Goal: Task Accomplishment & Management: Complete application form

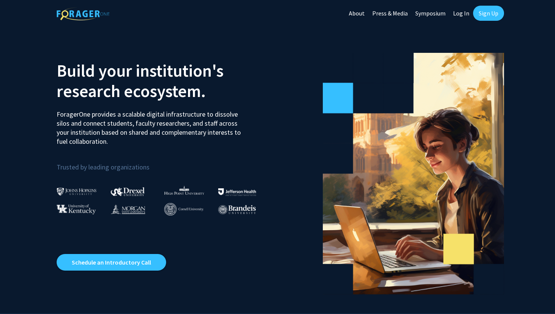
click at [484, 15] on link "Sign Up" at bounding box center [488, 13] width 31 height 15
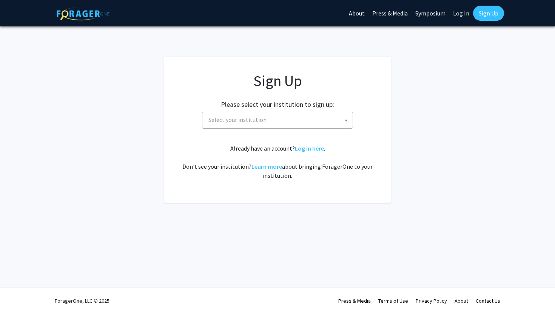
click at [313, 121] on span "Select your institution" at bounding box center [279, 119] width 147 height 15
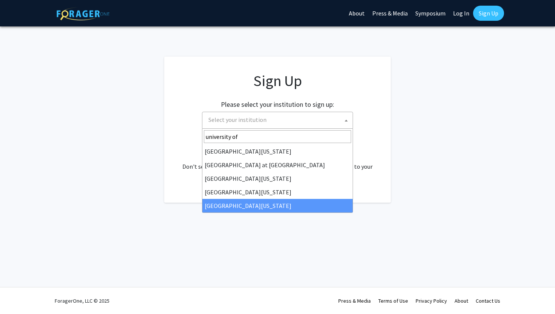
type input "university of"
select select "33"
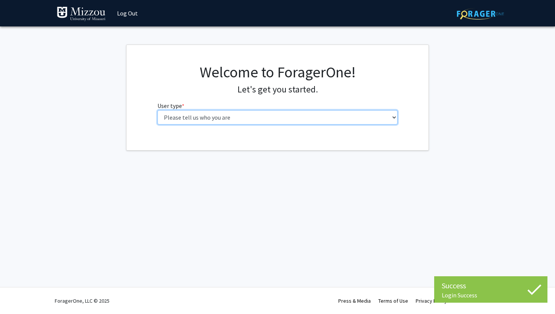
click at [263, 119] on select "Please tell us who you are Undergraduate Student Master's Student Doctoral Cand…" at bounding box center [278, 117] width 241 height 14
select select "1: undergrad"
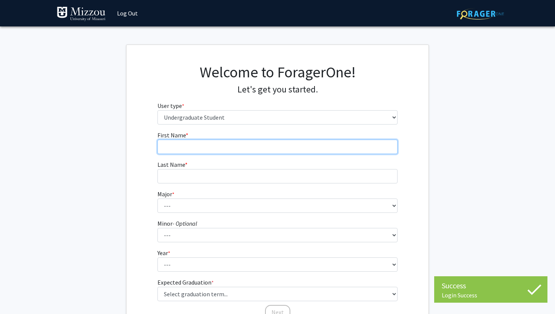
click at [237, 148] on input "First Name * required" at bounding box center [278, 147] width 241 height 14
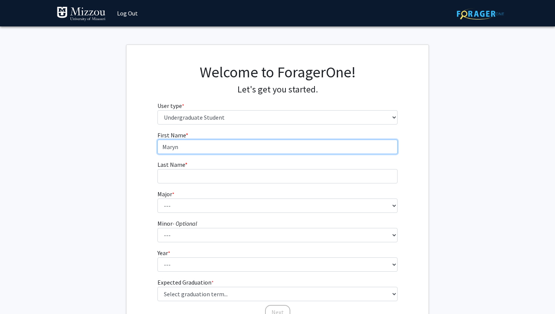
type input "Maryn"
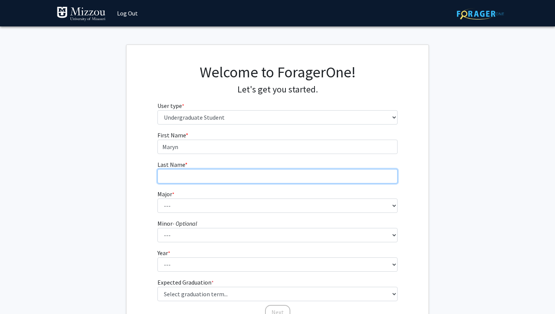
click at [220, 180] on input "Last Name * required" at bounding box center [278, 176] width 241 height 14
type input "[PERSON_NAME]"
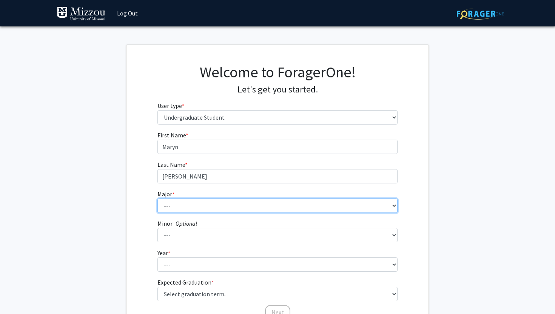
click at [201, 210] on select "--- Agribusiness Management Agricultural Education Agricultural Education: Comm…" at bounding box center [278, 206] width 241 height 14
select select "146: 2636"
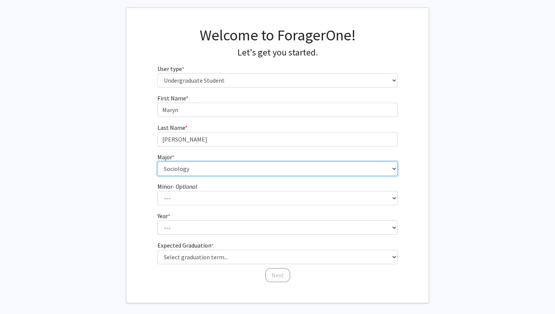
scroll to position [39, 0]
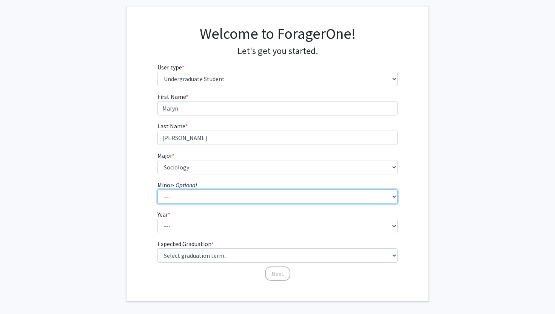
click at [186, 197] on select "--- Accountancy Aerospace Engineering Aerospace Studies Agribusiness Management…" at bounding box center [278, 197] width 241 height 14
select select "29: 1985"
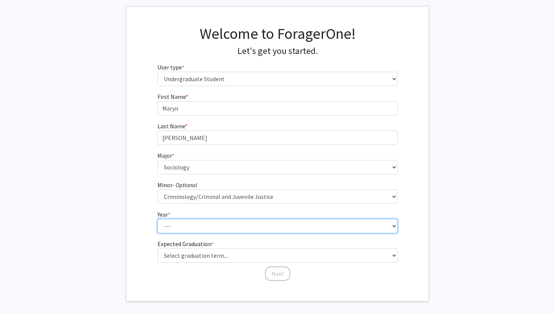
click at [192, 225] on select "--- First-year Sophomore Junior Senior Postbaccalaureate Certificate" at bounding box center [278, 226] width 241 height 14
select select "3: junior"
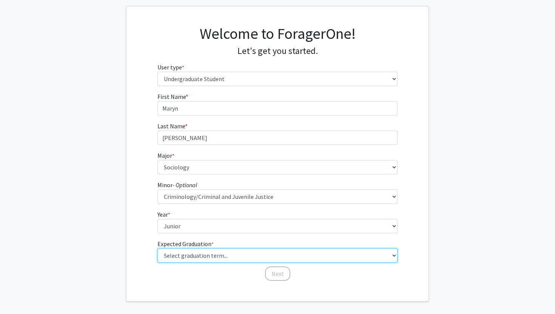
click at [214, 259] on select "Select graduation term... Spring 2025 Summer 2025 Fall 2025 Winter 2025 Spring …" at bounding box center [278, 256] width 241 height 14
select select "9: spring_2027"
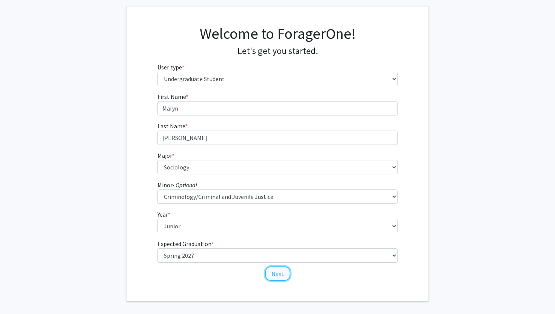
click at [280, 279] on button "Next" at bounding box center [277, 274] width 25 height 14
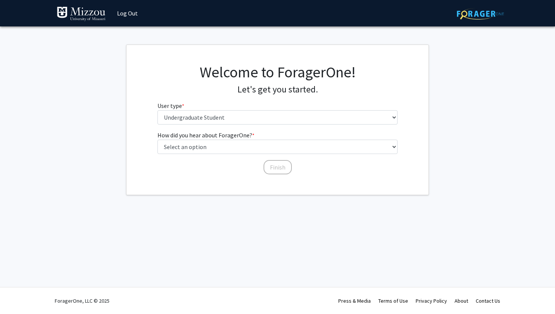
scroll to position [0, 0]
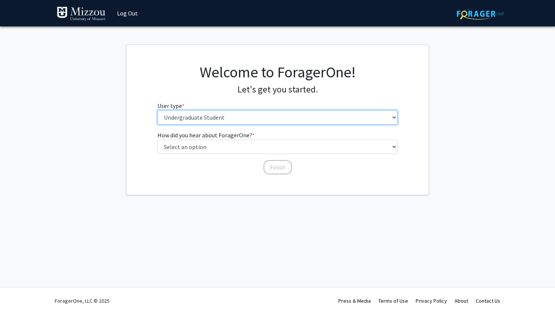
click at [238, 123] on select "Please tell us who you are Undergraduate Student Master's Student Doctoral Cand…" at bounding box center [278, 117] width 241 height 14
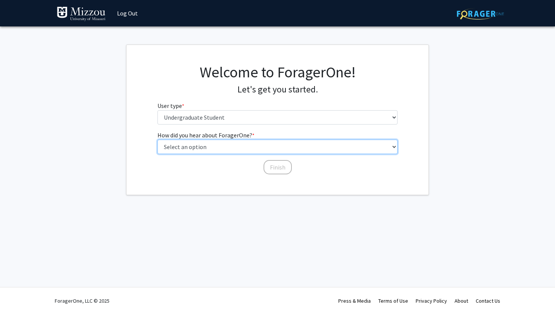
click at [223, 147] on select "Select an option Peer/student recommendation Faculty/staff recommendation Unive…" at bounding box center [278, 147] width 241 height 14
select select "2: faculty_recommendation"
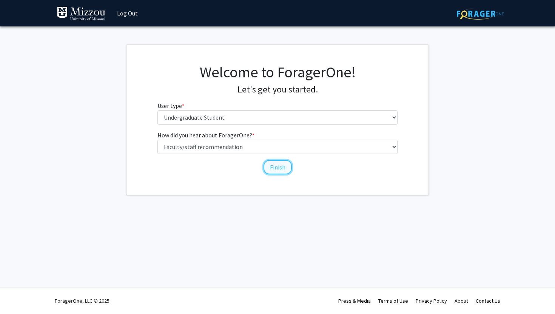
click at [272, 170] on button "Finish" at bounding box center [278, 167] width 28 height 14
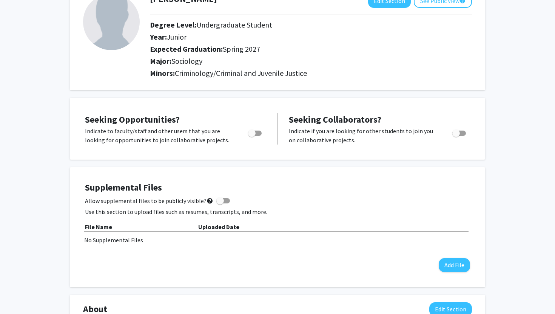
scroll to position [58, 0]
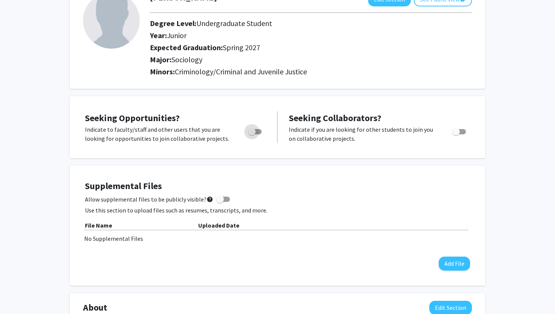
click at [260, 131] on span "Toggle" at bounding box center [255, 131] width 14 height 5
click at [252, 135] on input "Are you actively seeking opportunities?" at bounding box center [252, 135] width 0 height 0
checkbox input "true"
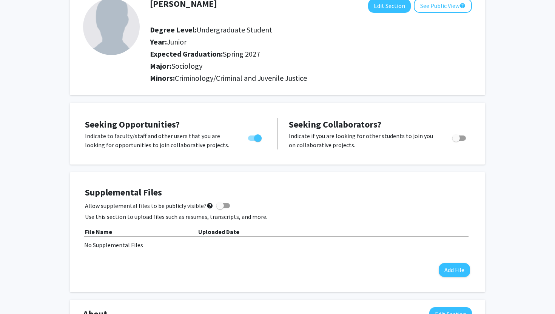
scroll to position [0, 0]
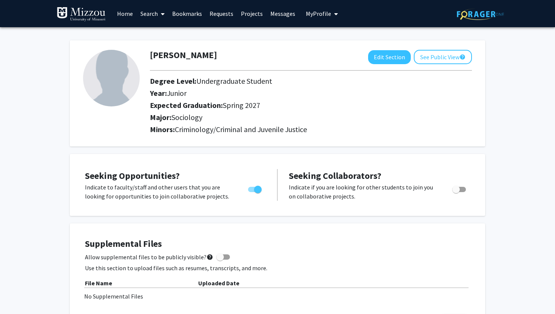
click at [124, 15] on link "Home" at bounding box center [124, 13] width 23 height 26
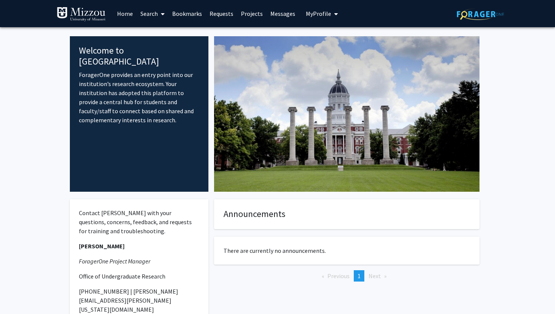
click at [146, 14] on link "Search" at bounding box center [153, 13] width 32 height 26
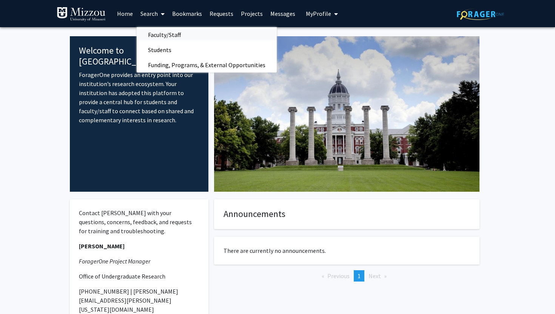
click at [158, 34] on span "Faculty/Staff" at bounding box center [165, 34] width 56 height 15
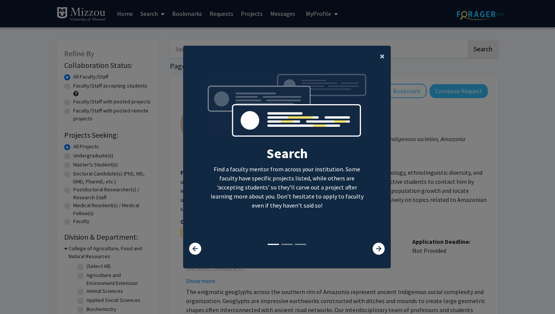
click at [381, 54] on span "×" at bounding box center [382, 56] width 5 height 12
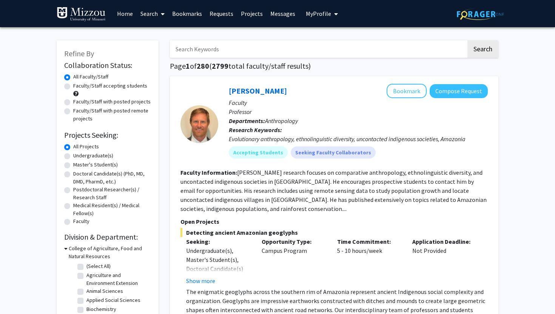
click at [330, 49] on input "Search Keywords" at bounding box center [318, 48] width 297 height 17
click at [468, 40] on button "Search" at bounding box center [483, 48] width 31 height 17
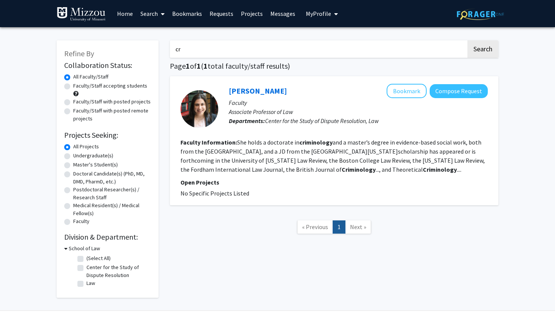
type input "c"
click at [468, 40] on button "Search" at bounding box center [483, 48] width 31 height 17
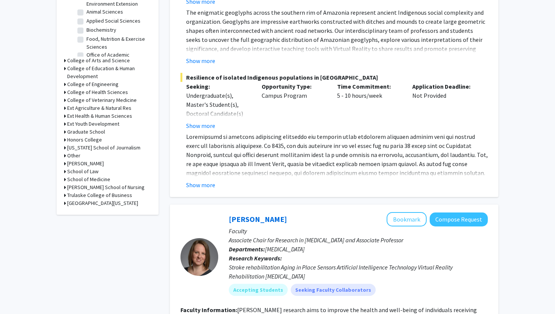
scroll to position [281, 0]
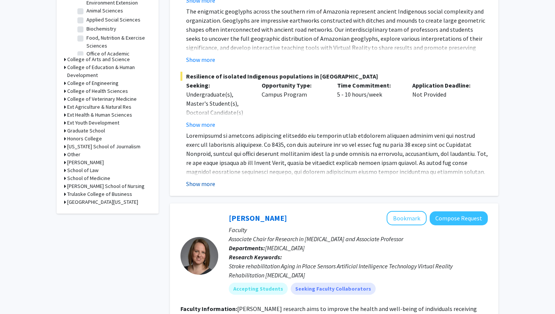
click at [205, 186] on button "Show more" at bounding box center [200, 183] width 29 height 9
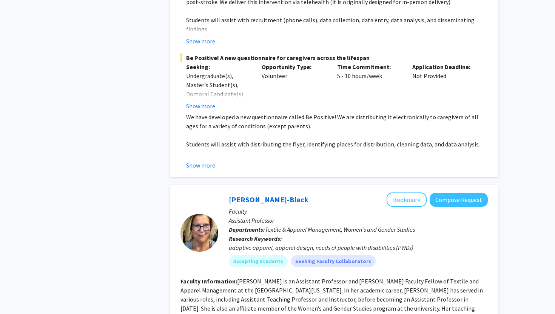
scroll to position [583, 0]
